Goal: Entertainment & Leisure: Consume media (video, audio)

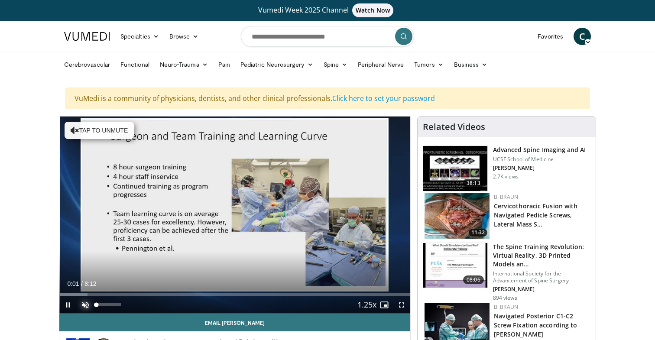
click at [85, 306] on span "Video Player" at bounding box center [85, 304] width 17 height 17
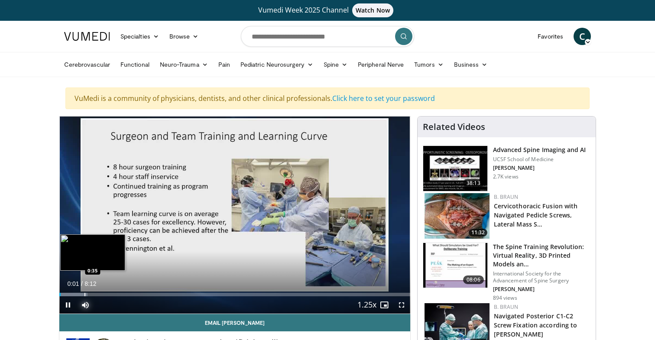
click at [85, 295] on div "Progress Bar" at bounding box center [85, 294] width 1 height 3
click at [108, 293] on div "Progress Bar" at bounding box center [108, 294] width 1 height 3
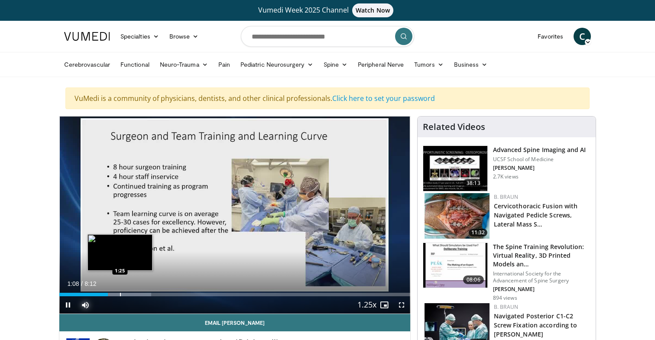
click at [121, 293] on div "Progress Bar" at bounding box center [120, 294] width 1 height 3
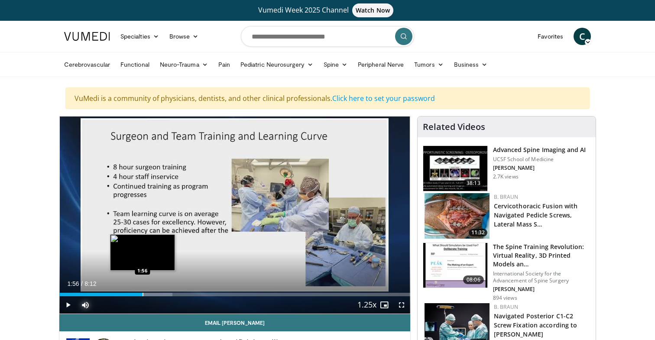
click at [143, 296] on div "Progress Bar" at bounding box center [143, 294] width 1 height 3
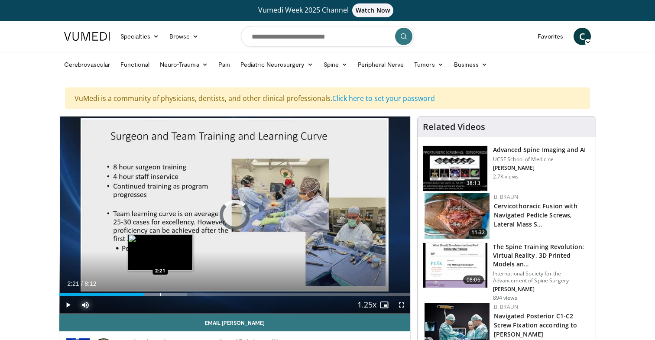
click at [160, 294] on div "Progress Bar" at bounding box center [160, 294] width 1 height 3
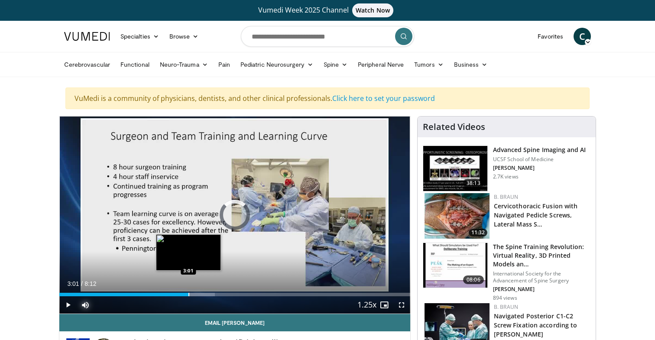
click at [188, 296] on div "Loaded : 44.34% 3:01 3:01" at bounding box center [234, 294] width 351 height 3
click at [203, 295] on div "Progress Bar" at bounding box center [204, 294] width 65 height 3
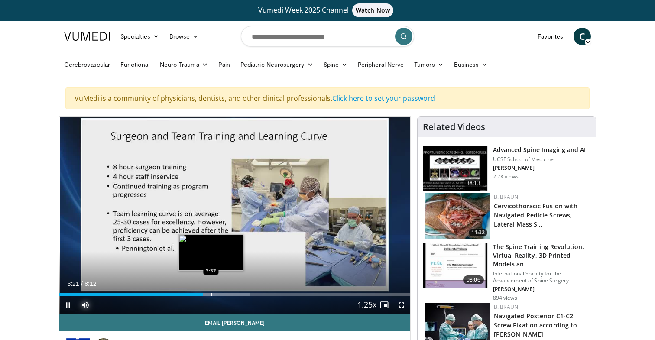
click at [212, 293] on div "Progress Bar" at bounding box center [211, 294] width 1 height 3
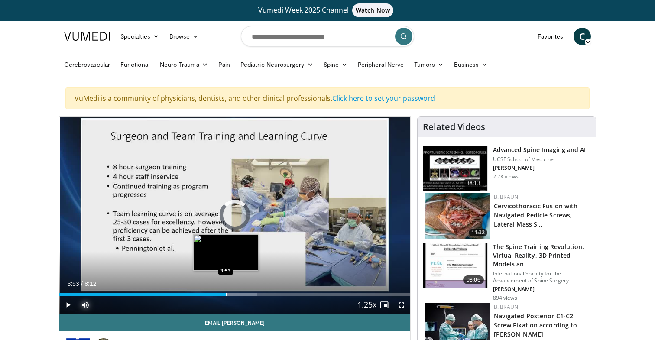
click at [226, 296] on div "Progress Bar" at bounding box center [226, 294] width 1 height 3
click at [237, 295] on div "Progress Bar" at bounding box center [237, 294] width 1 height 3
click at [234, 295] on div "Progress Bar" at bounding box center [234, 294] width 1 height 3
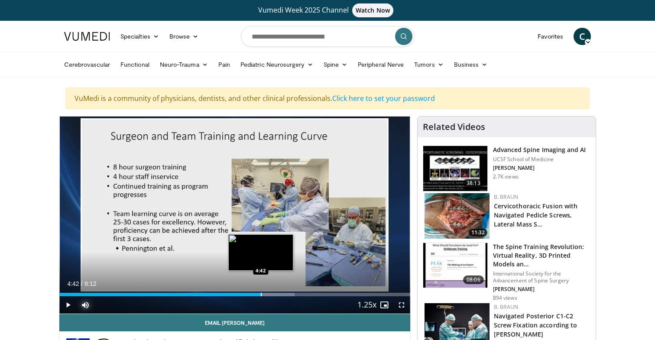
click at [261, 294] on div "Progress Bar" at bounding box center [261, 294] width 1 height 3
click at [274, 295] on div "Progress Bar" at bounding box center [274, 294] width 1 height 3
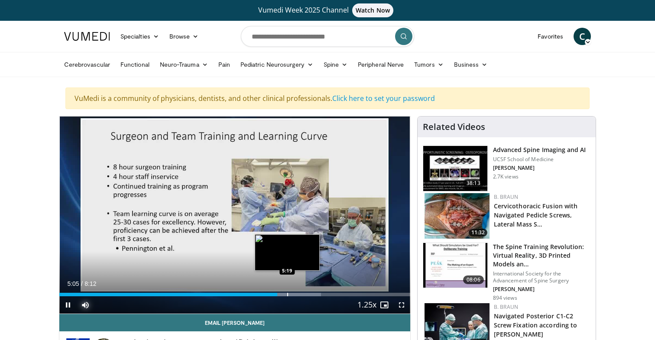
click at [287, 295] on div "Progress Bar" at bounding box center [287, 294] width 1 height 3
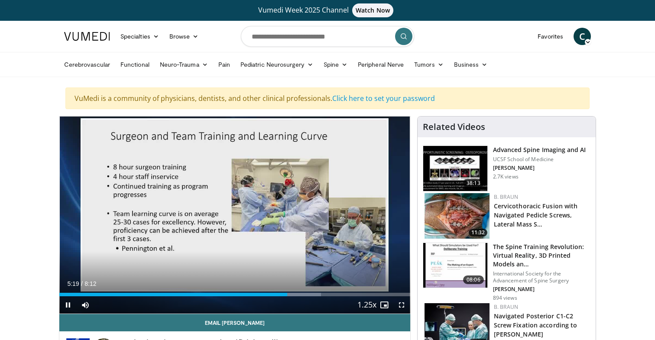
click at [293, 296] on div "Current Time 5:19 / Duration 8:12 Pause Skip Backward Skip Forward Mute Loaded …" at bounding box center [234, 304] width 351 height 17
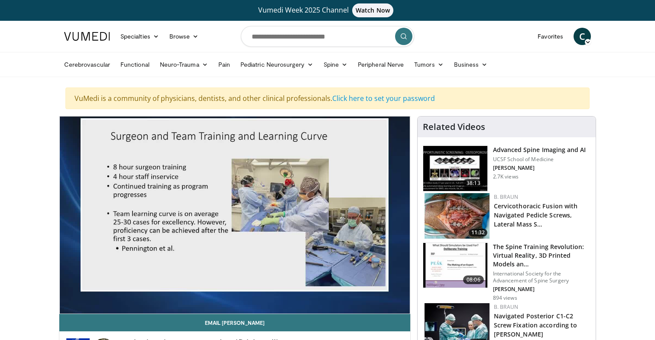
click at [305, 314] on div "Current Time 5:20 / Duration 8:12 Pause Skip Backward Skip Forward Mute Loaded …" at bounding box center [234, 322] width 351 height 17
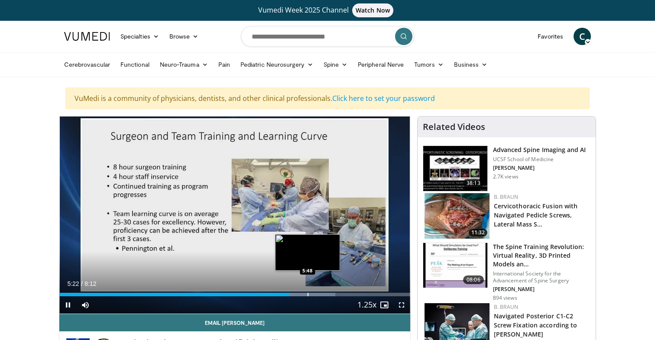
click at [308, 295] on div "Progress Bar" at bounding box center [308, 294] width 1 height 3
click at [314, 293] on div "Progress Bar" at bounding box center [313, 294] width 1 height 3
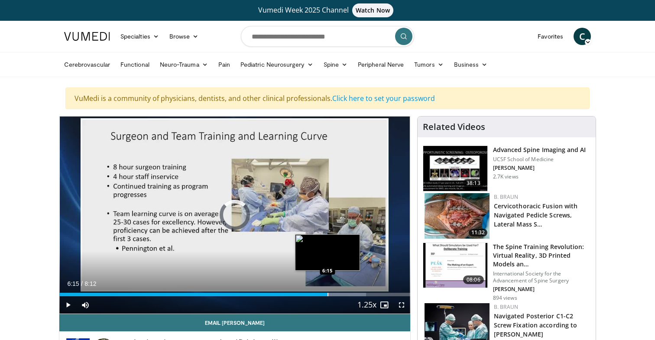
click at [328, 293] on div "Progress Bar" at bounding box center [328, 294] width 1 height 3
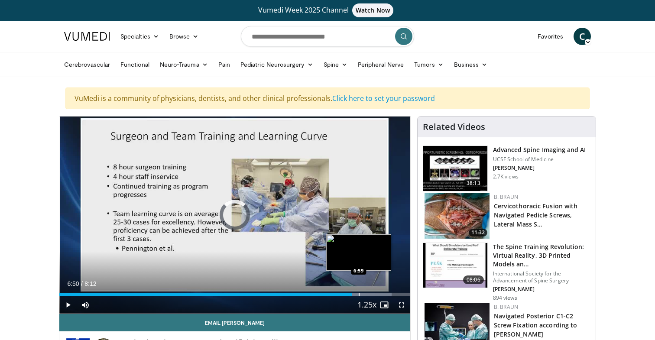
drag, startPoint x: 333, startPoint y: 291, endPoint x: 371, endPoint y: 293, distance: 37.7
click at [370, 292] on div "Loaded : 94.75% 6:59 6:59" at bounding box center [234, 292] width 351 height 8
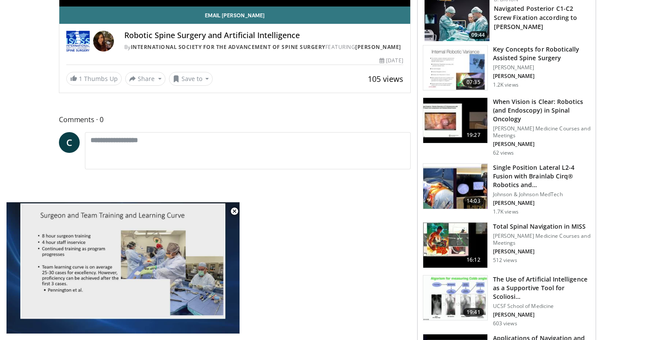
scroll to position [414, 0]
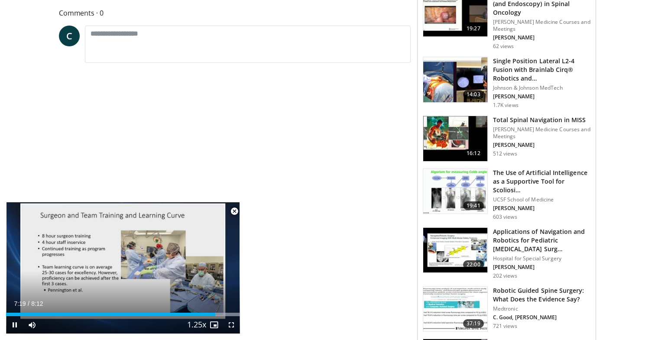
click at [236, 211] on span "Video Player" at bounding box center [234, 211] width 17 height 17
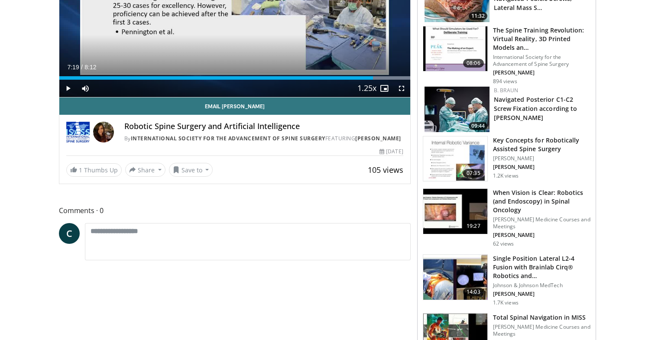
scroll to position [0, 0]
